Goal: Task Accomplishment & Management: Manage account settings

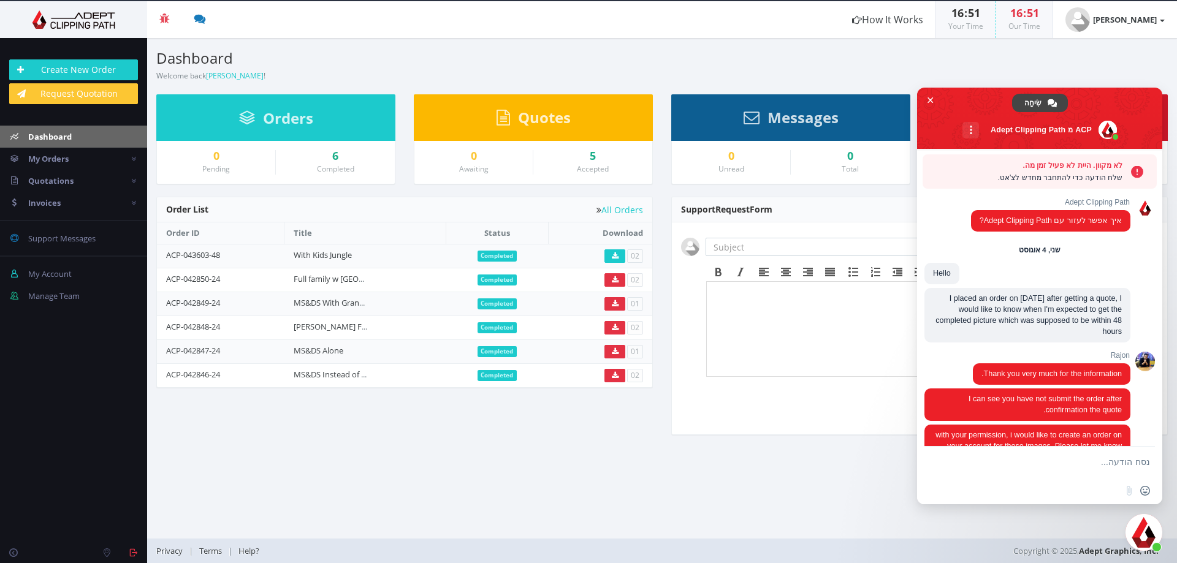
scroll to position [2128, 0]
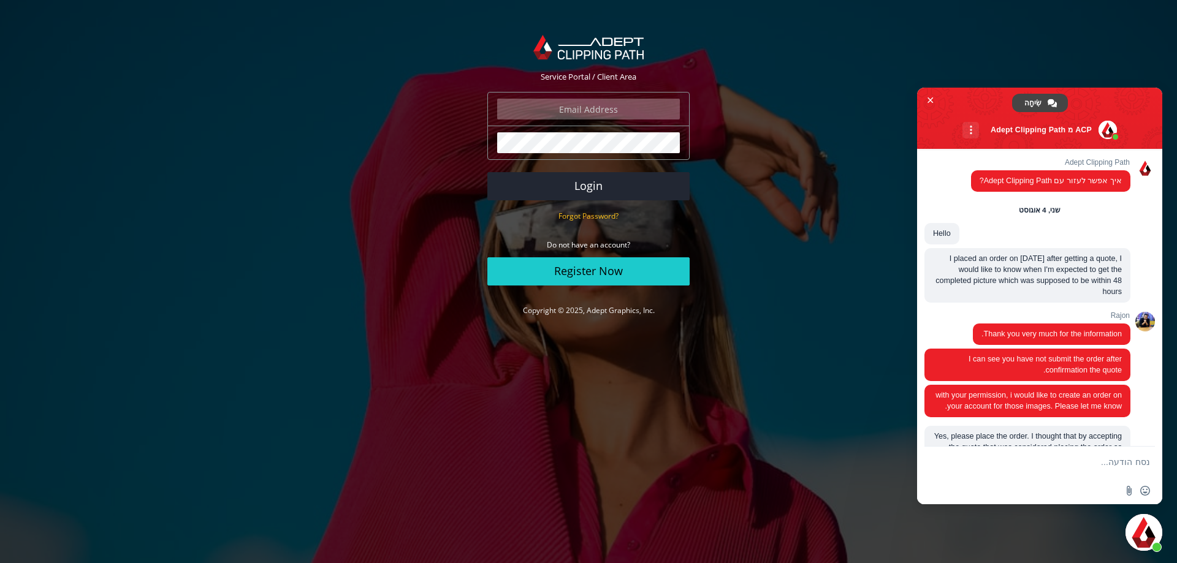
scroll to position [2088, 0]
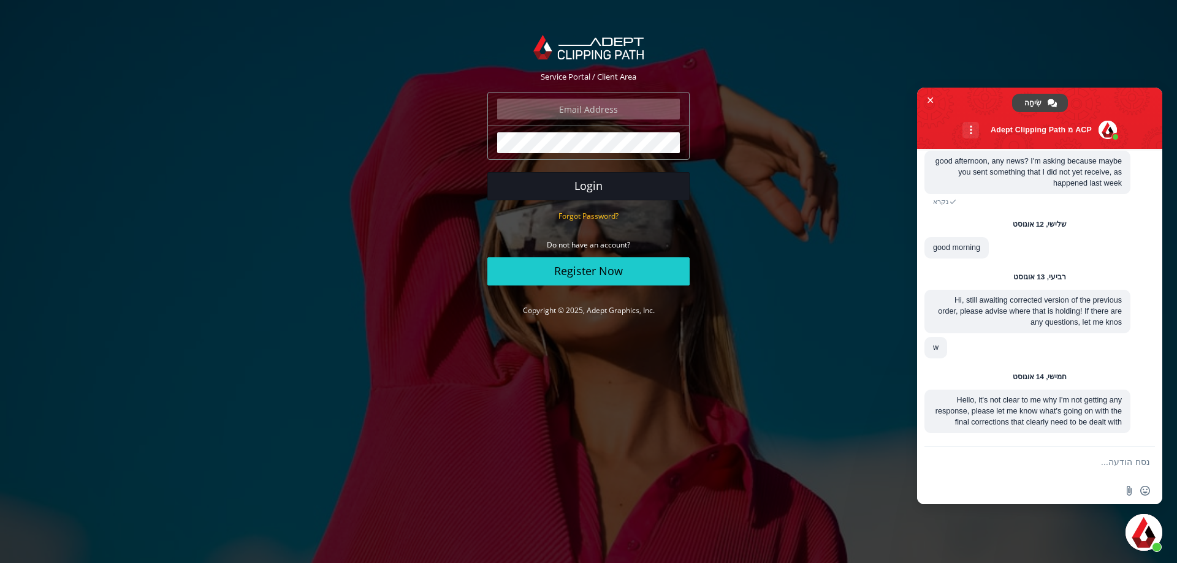
type input "daniel@terem.com"
click at [603, 190] on button "Login" at bounding box center [588, 186] width 202 height 28
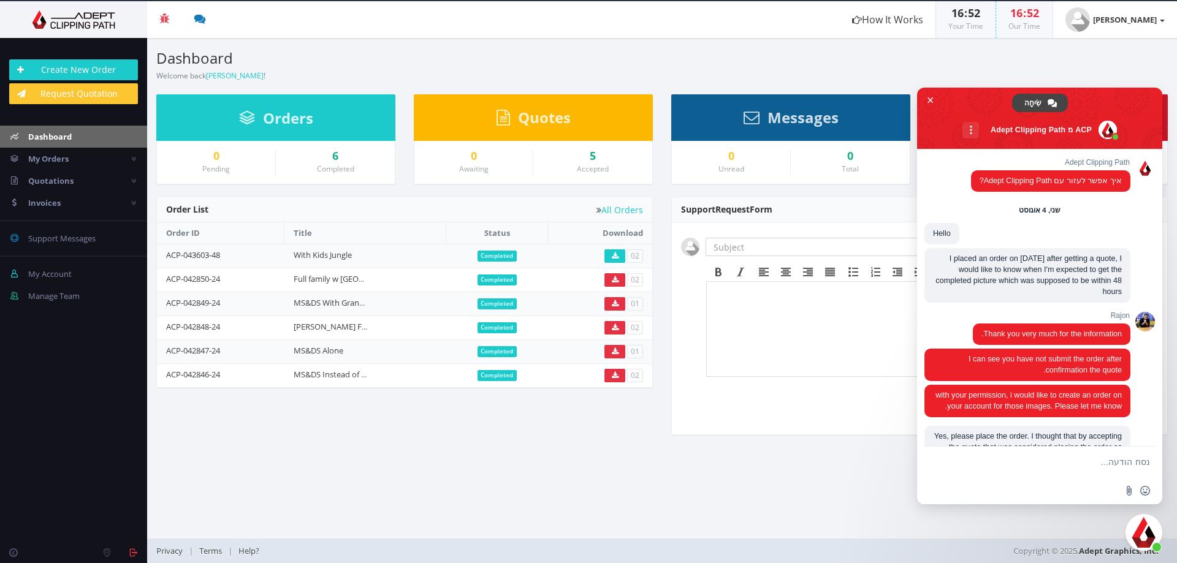
scroll to position [2088, 0]
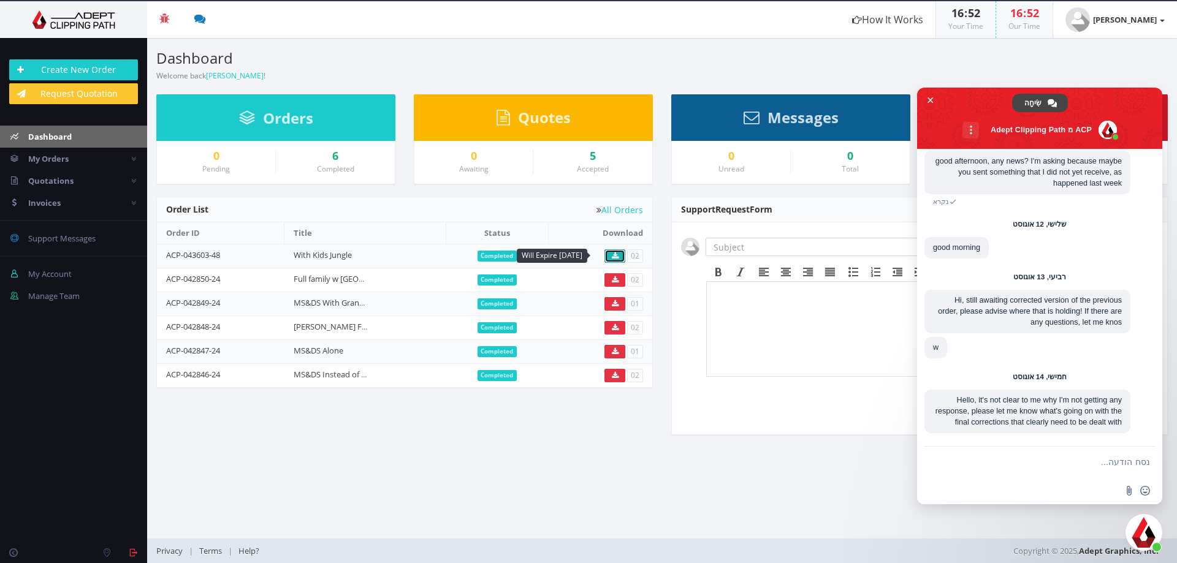
click at [619, 251] on link at bounding box center [614, 255] width 21 height 13
